Goal: Task Accomplishment & Management: Complete application form

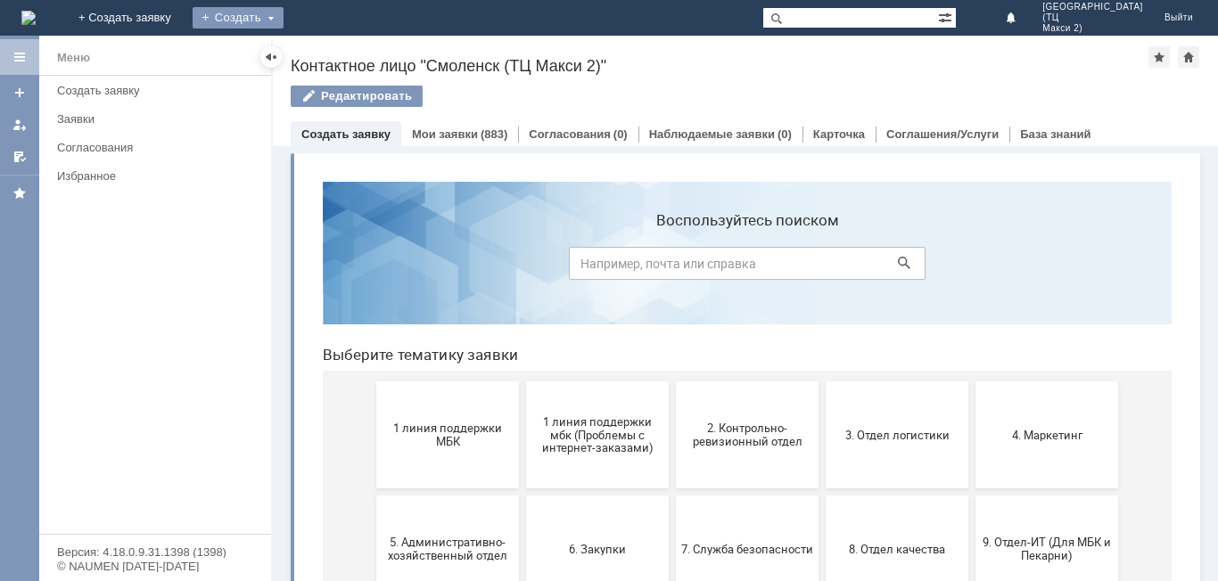
click at [284, 17] on div "Создать" at bounding box center [238, 17] width 91 height 21
click at [332, 45] on link "Заявка" at bounding box center [264, 53] width 136 height 21
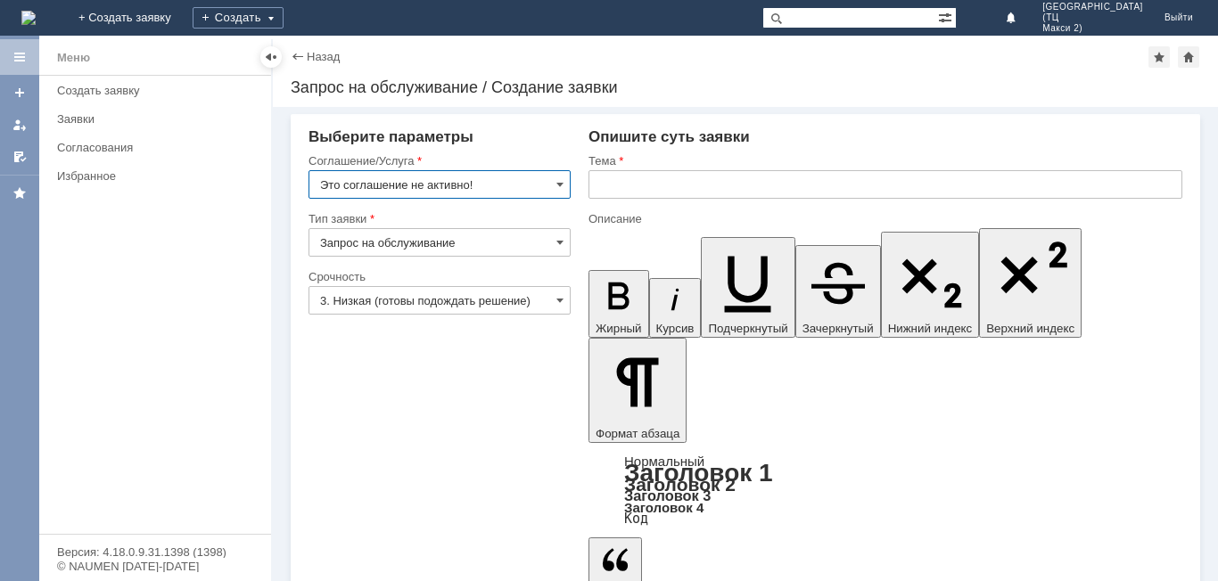
click at [551, 191] on input "Это соглашение не активно!" at bounding box center [439, 184] width 262 height 29
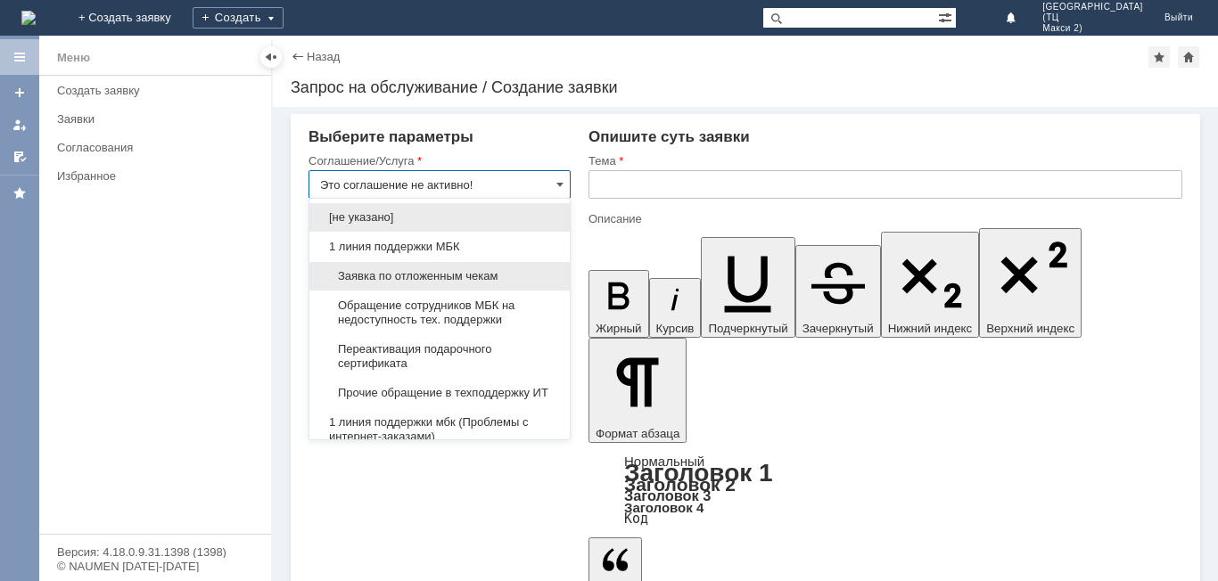
click at [498, 275] on span "Заявка по отложенным чекам" at bounding box center [439, 276] width 239 height 14
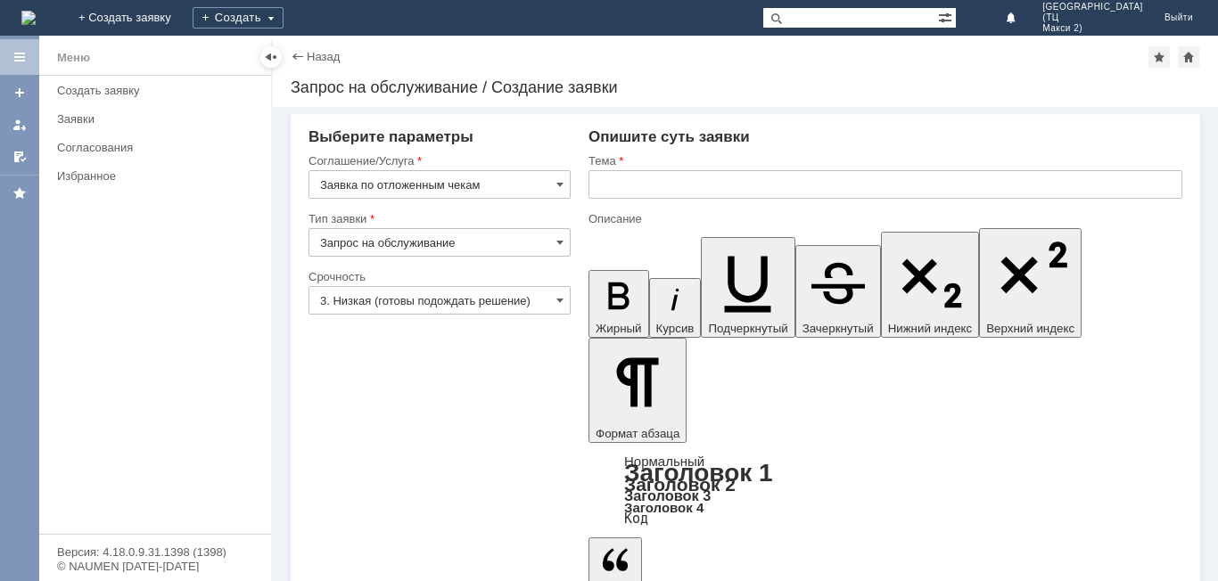
type input "Заявка по отложенным чекам"
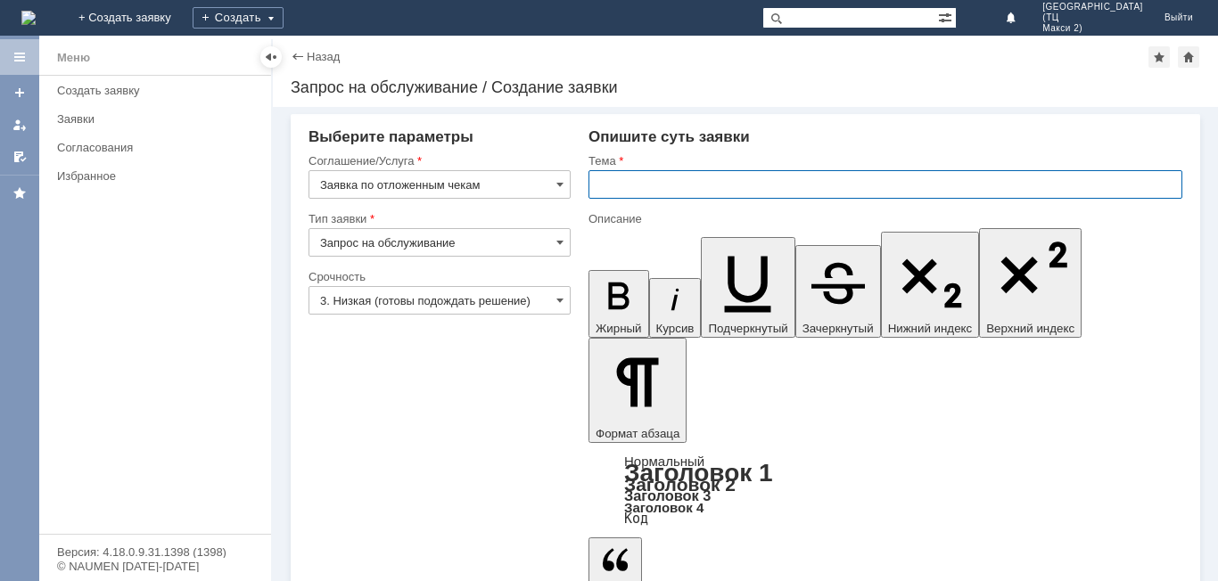
click at [657, 185] on input "text" at bounding box center [885, 184] width 594 height 29
type input "Отложенные чеки"
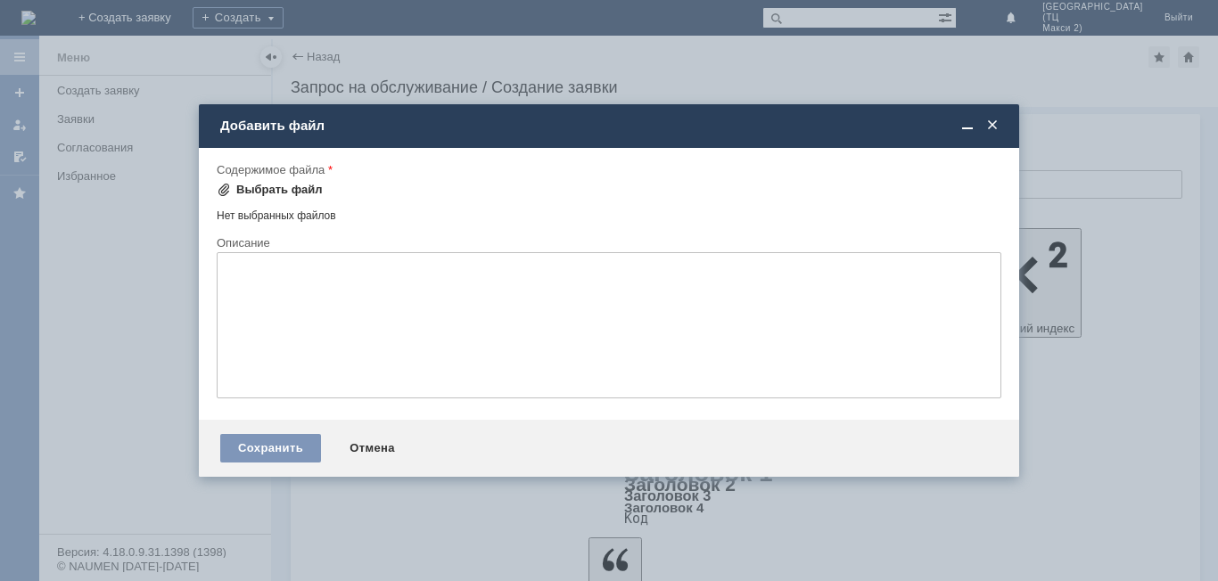
click at [308, 195] on div "Выбрать файл" at bounding box center [279, 190] width 86 height 14
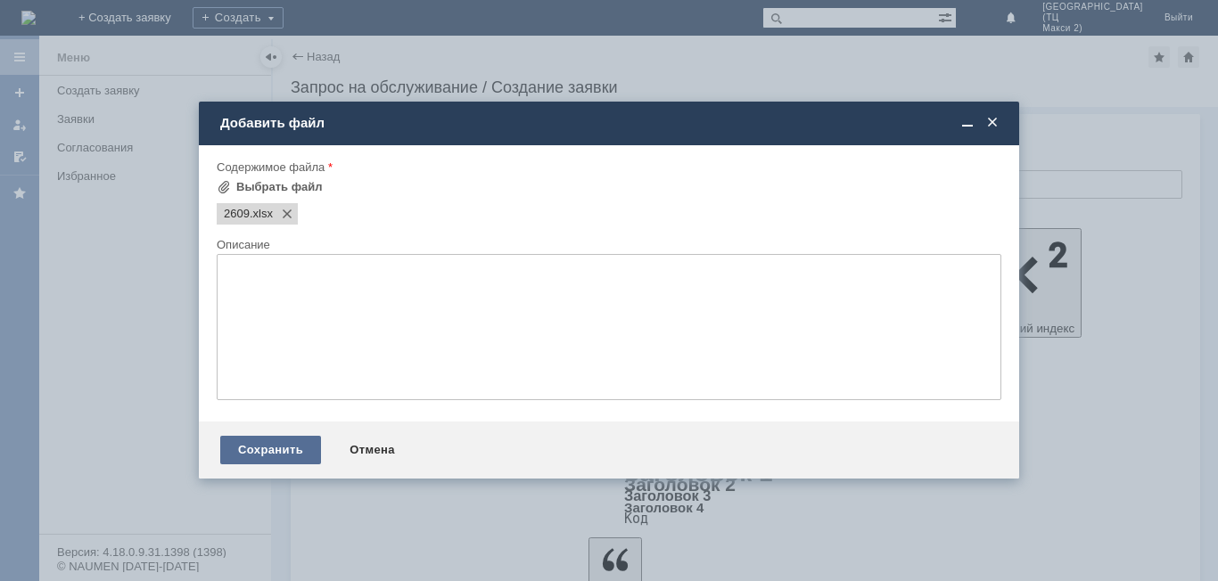
click at [263, 452] on div "Сохранить" at bounding box center [270, 450] width 101 height 29
